Goal: Information Seeking & Learning: Understand process/instructions

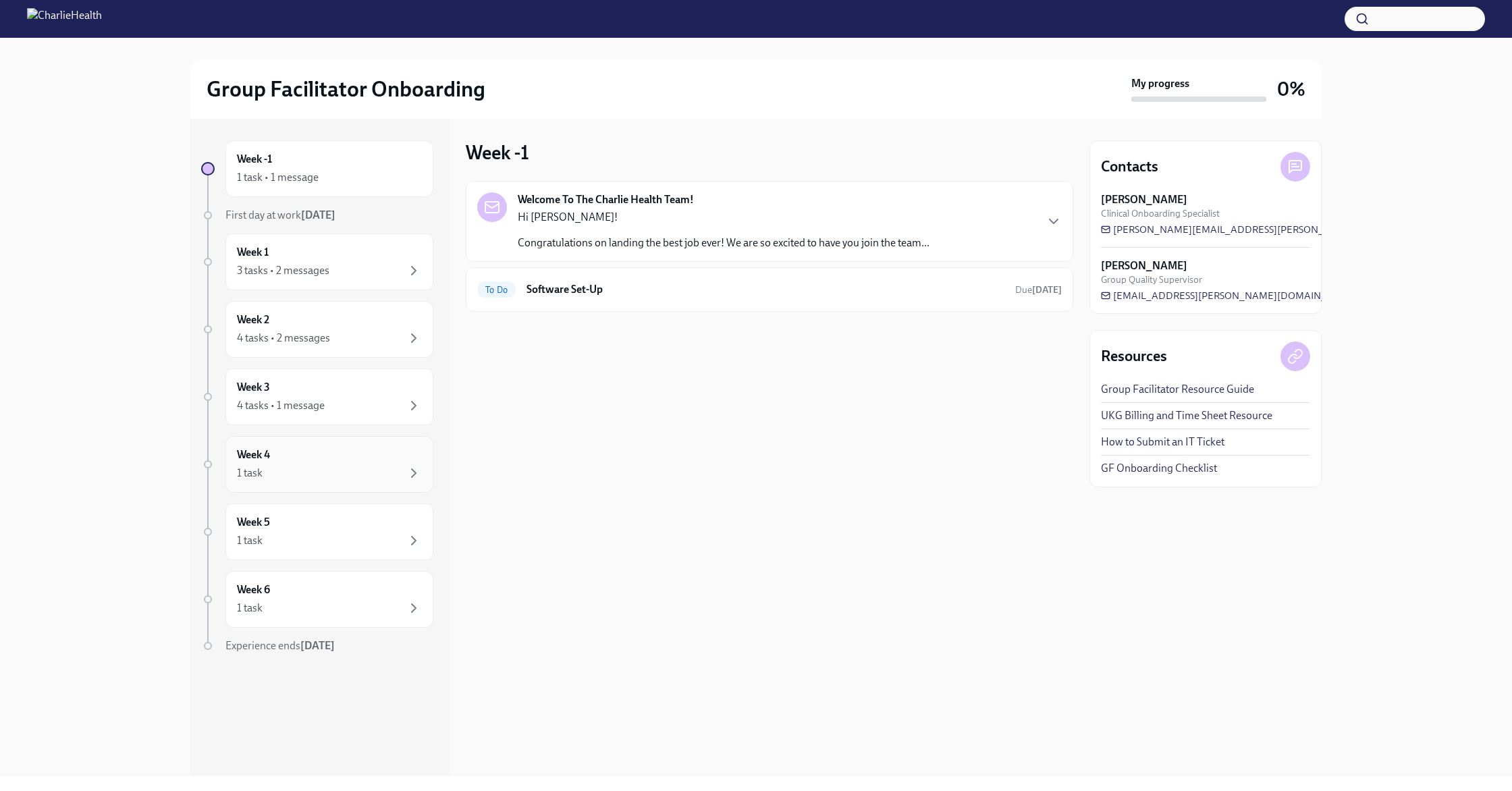
click at [356, 454] on div "Week 4 1 task" at bounding box center [329, 464] width 185 height 34
click at [329, 533] on div "1 task" at bounding box center [329, 541] width 185 height 16
click at [323, 591] on div "Week 6 1 task" at bounding box center [329, 600] width 185 height 34
click at [328, 271] on div "3 tasks • 2 messages" at bounding box center [282, 271] width 92 height 15
click at [528, 250] on icon "button" at bounding box center [532, 257] width 16 height 16
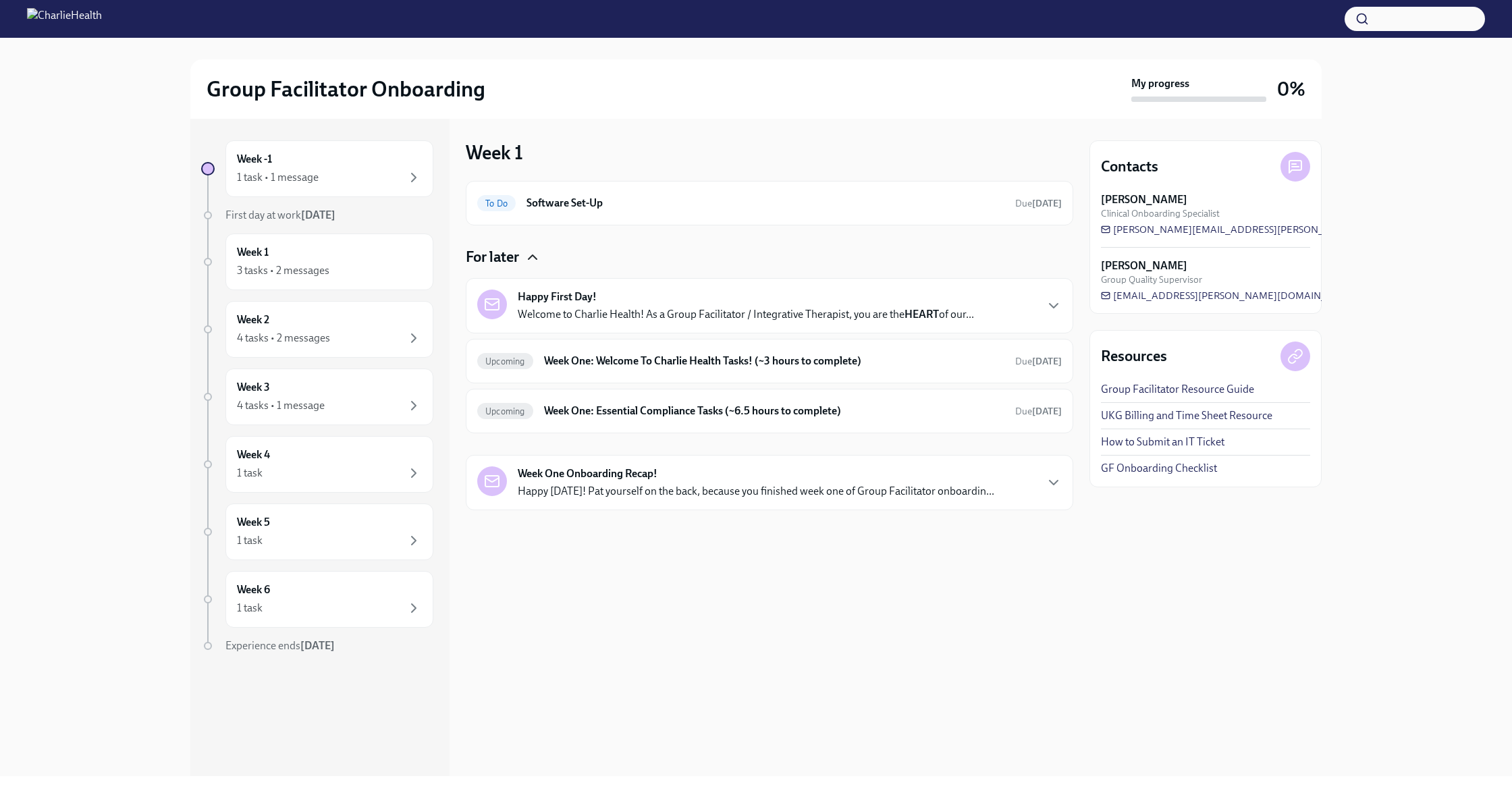
click at [945, 644] on div "Week 1 To Do Software Set-Up Due in 3 days For later Happy First Day! Welcome t…" at bounding box center [770, 447] width 607 height 657
click at [726, 308] on p "Welcome to Charlie Health! As a Group Facilitator / Integrative Therapist, you …" at bounding box center [746, 315] width 457 height 15
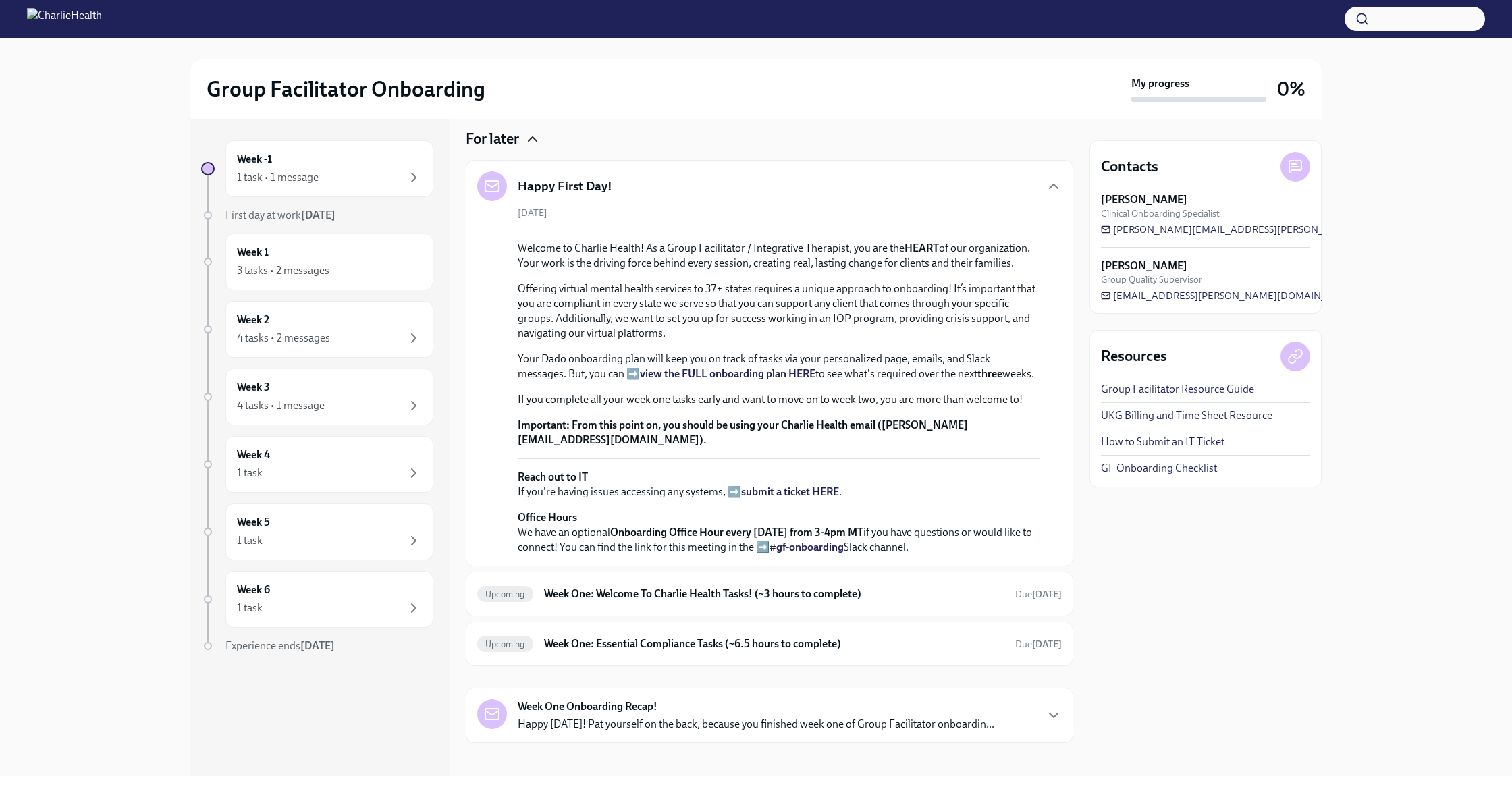
scroll to position [120, 0]
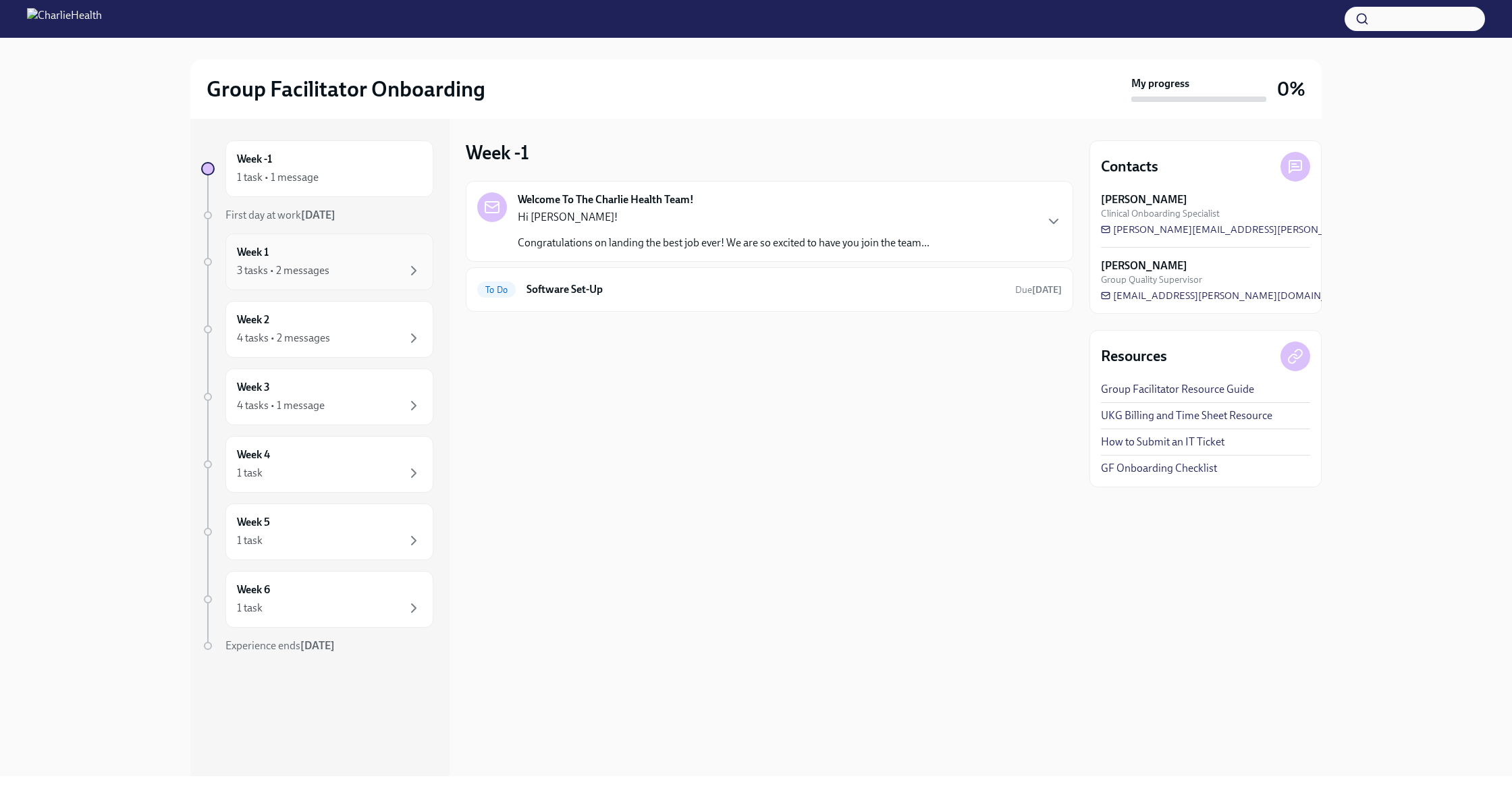
click at [323, 255] on div "Week 1 3 tasks • 2 messages" at bounding box center [329, 262] width 185 height 34
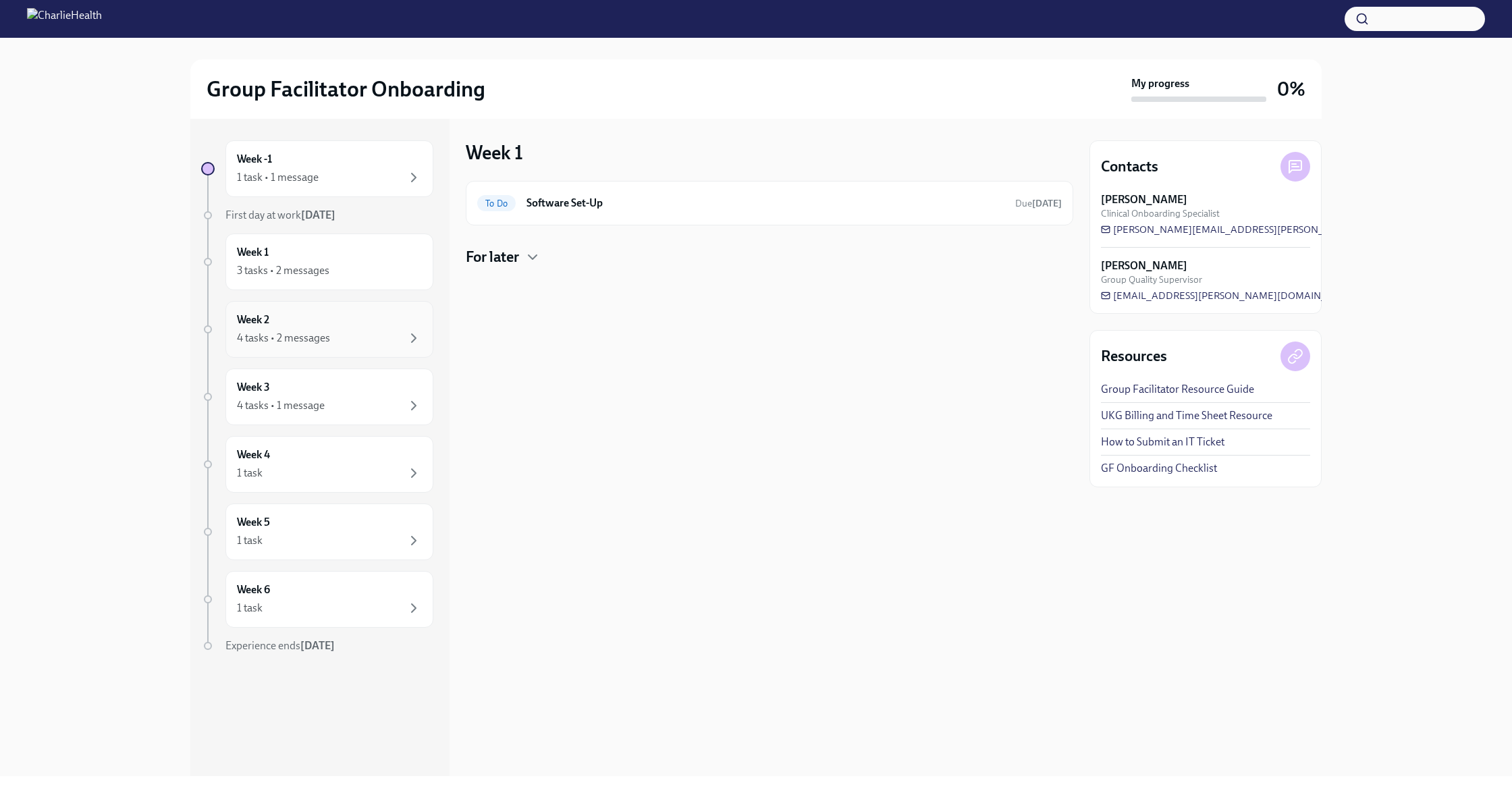
click at [342, 337] on div "4 tasks • 2 messages" at bounding box center [329, 338] width 185 height 16
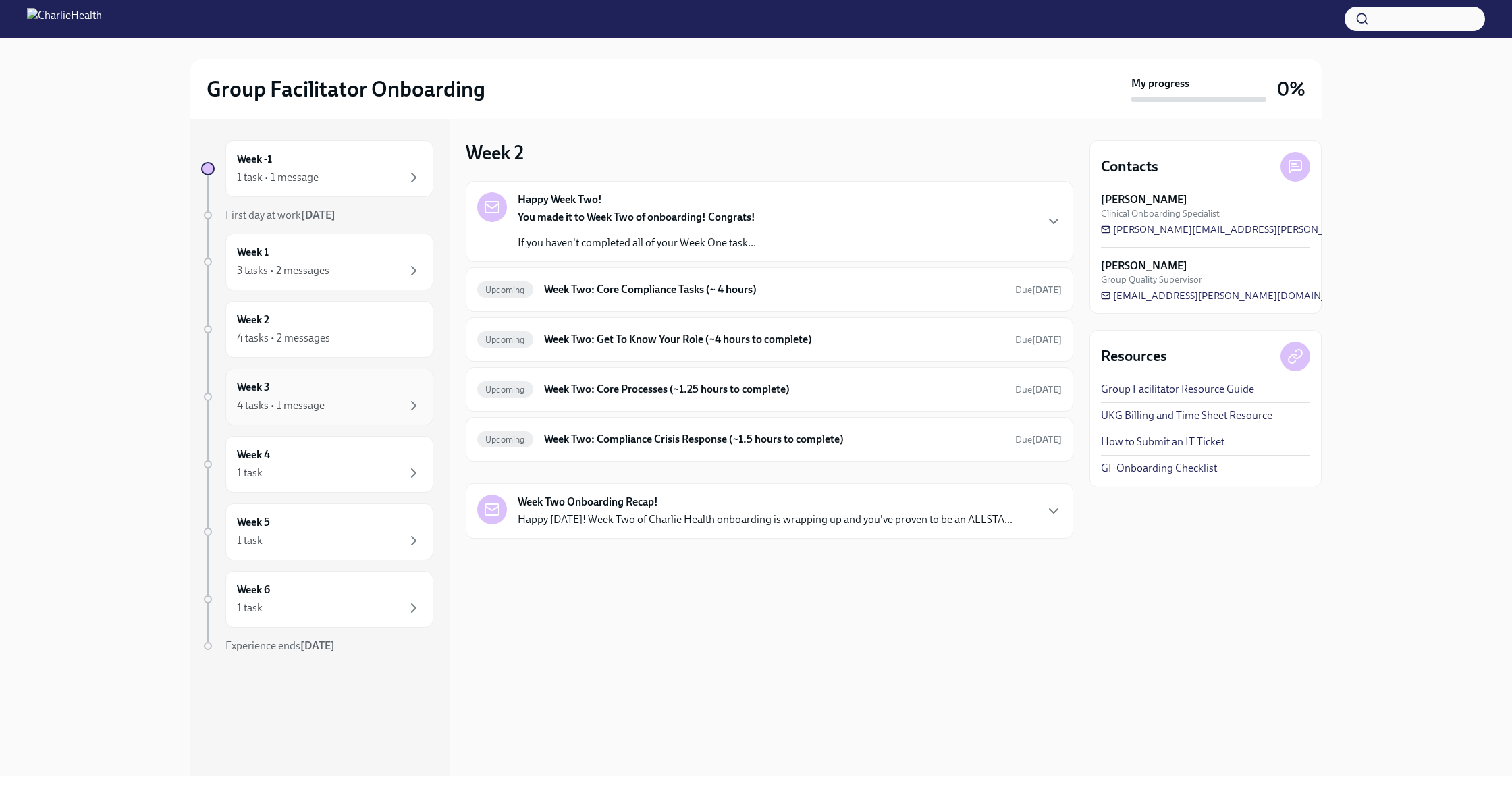
click at [341, 396] on div "Week 3 4 tasks • 1 message" at bounding box center [329, 397] width 185 height 34
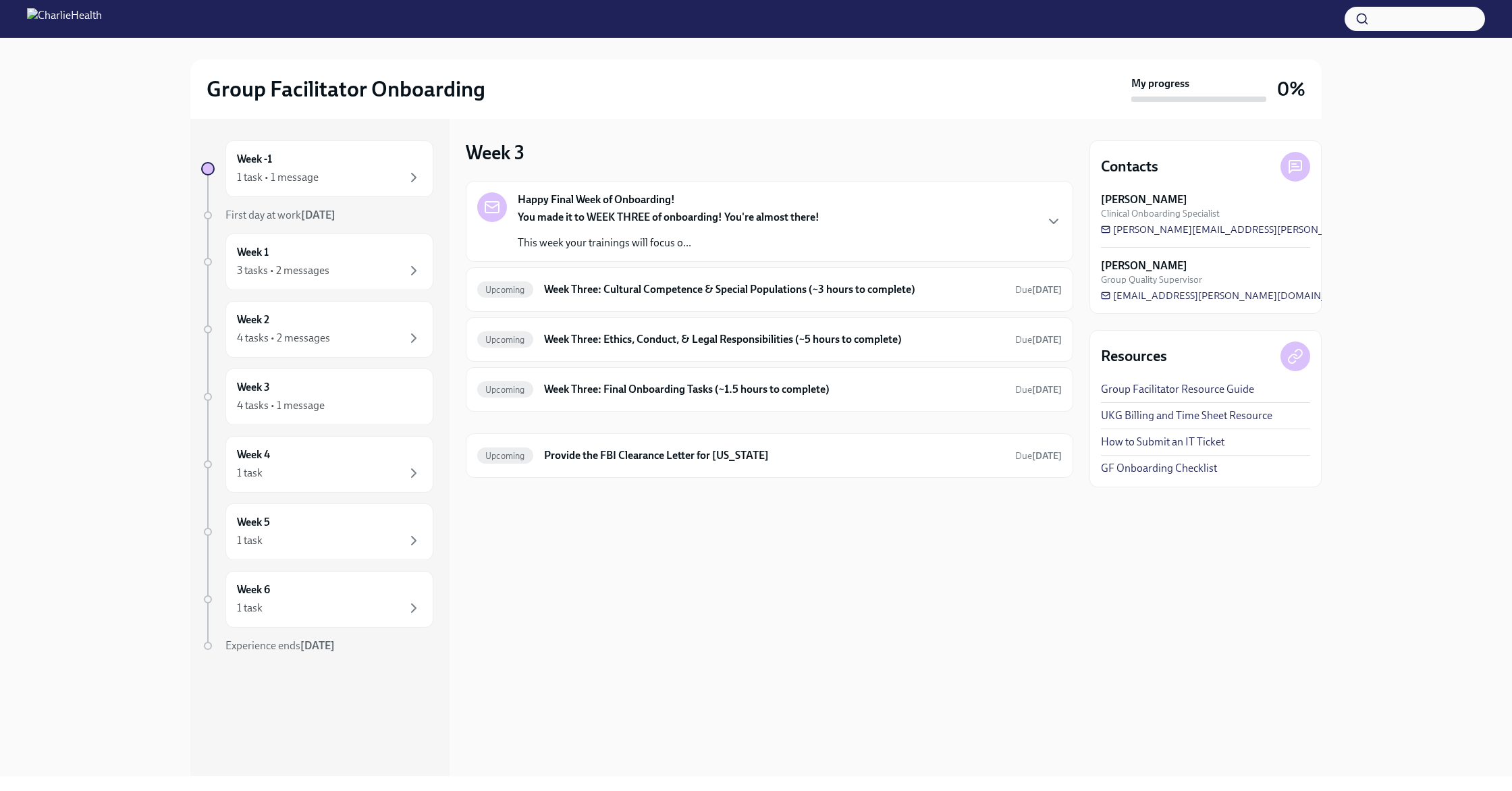
click at [717, 542] on div "Week 3 Happy Final Week of Onboarding! You made it to WEEK THREE of onboarding!…" at bounding box center [770, 447] width 607 height 657
click at [844, 577] on div "Week 3 Happy Final Week of Onboarding! You made it to WEEK THREE of onboarding!…" at bounding box center [770, 447] width 607 height 657
click at [1162, 388] on link "Group Facilitator Resource Guide" at bounding box center [1177, 390] width 153 height 15
